Goal: Transaction & Acquisition: Purchase product/service

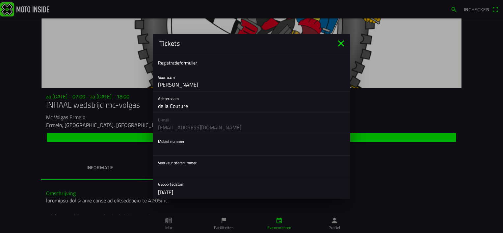
click at [343, 44] on icon "close" at bounding box center [341, 43] width 11 height 11
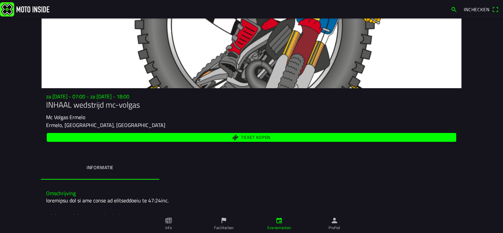
click at [248, 139] on span "Ticket kopen" at bounding box center [256, 138] width 30 height 4
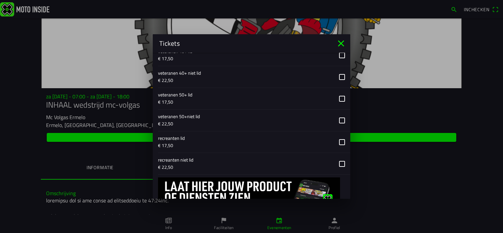
scroll to position [863, 0]
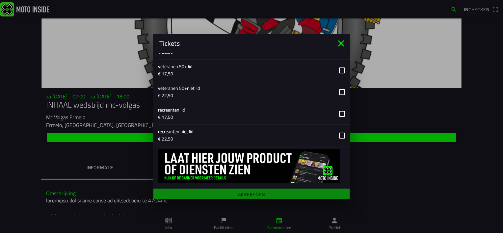
click at [344, 43] on icon "close" at bounding box center [341, 43] width 11 height 11
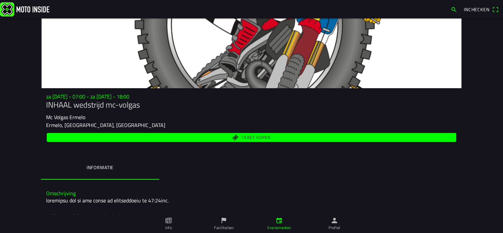
click at [344, 43] on div at bounding box center [251, 53] width 421 height 70
click at [238, 141] on span "Ticket kopen" at bounding box center [252, 137] width 402 height 9
drag, startPoint x: 350, startPoint y: 67, endPoint x: 349, endPoint y: 76, distance: 8.6
click at [224, 137] on span "Ticket kopen" at bounding box center [252, 137] width 402 height 9
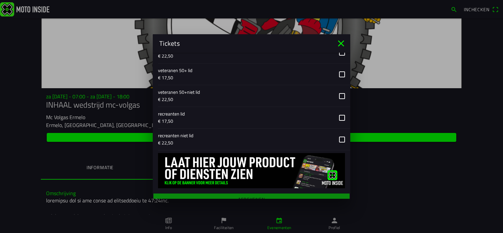
scroll to position [861, 0]
